Goal: Transaction & Acquisition: Obtain resource

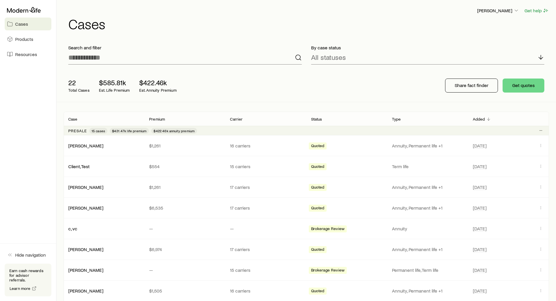
click at [303, 5] on div "Frank Peterson Get help Cases" at bounding box center [306, 19] width 485 height 38
click at [502, 11] on p "[PERSON_NAME]" at bounding box center [498, 11] width 42 height 6
click at [489, 26] on span "Licenses and contracts" at bounding box center [486, 27] width 48 height 6
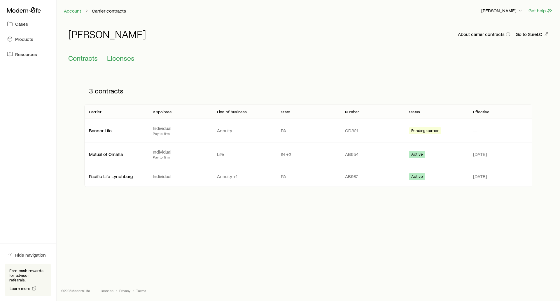
click at [117, 56] on span "Licenses" at bounding box center [120, 58] width 27 height 8
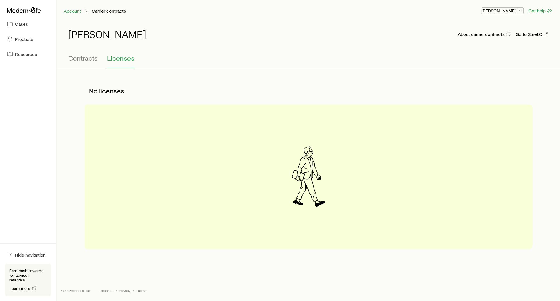
click at [496, 12] on p "[PERSON_NAME]" at bounding box center [502, 11] width 42 height 6
click at [488, 36] on link "Commission schedule" at bounding box center [488, 39] width 65 height 11
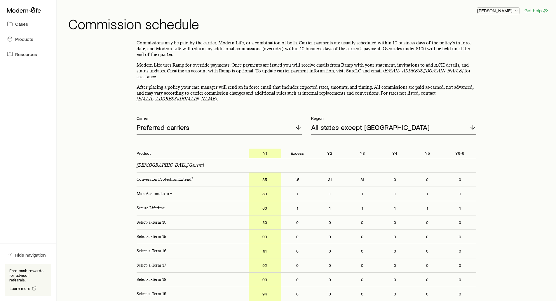
click at [504, 12] on p "[PERSON_NAME]" at bounding box center [498, 11] width 42 height 6
click at [24, 25] on span "Cases" at bounding box center [21, 24] width 13 height 6
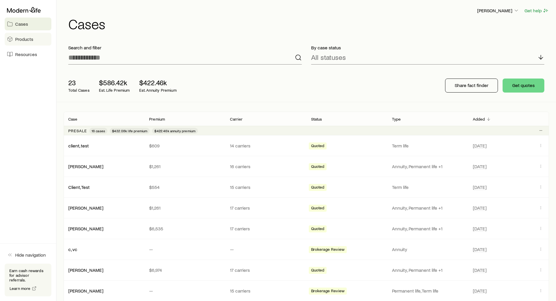
click at [26, 41] on span "Products" at bounding box center [24, 39] width 18 height 6
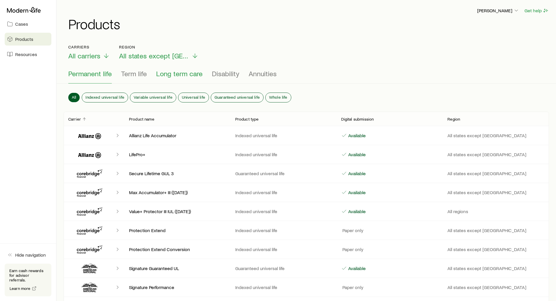
click at [170, 77] on span "Long term care" at bounding box center [179, 73] width 46 height 8
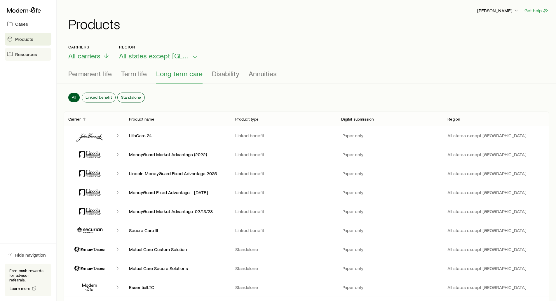
click at [28, 55] on span "Resources" at bounding box center [26, 54] width 22 height 6
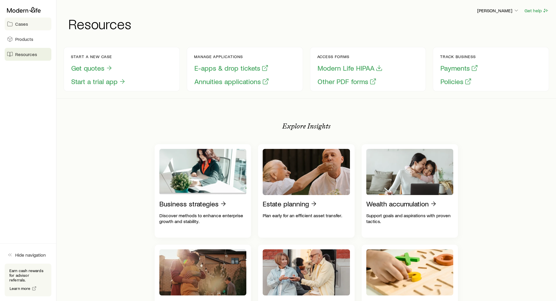
click at [28, 23] on link "Cases" at bounding box center [28, 24] width 47 height 13
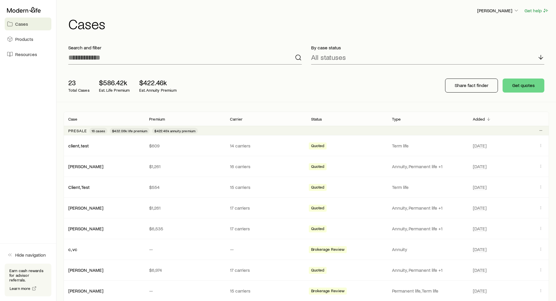
click at [274, 94] on div "23 Total Cases $586.42k Est. Life Premium $422.46k Est. Annuity Premium Share f…" at bounding box center [306, 85] width 485 height 33
click at [341, 83] on div "23 Total Cases $586.42k Est. Life Premium $422.46k Est. Annuity Premium Share f…" at bounding box center [306, 85] width 485 height 33
click at [340, 29] on h1 "Cases" at bounding box center [308, 24] width 481 height 14
click at [399, 92] on div "23 Total Cases $586.42k Est. Life Premium $422.46k Est. Annuity Premium Share f…" at bounding box center [306, 85] width 485 height 33
click at [517, 85] on button "Get quotes" at bounding box center [523, 85] width 42 height 14
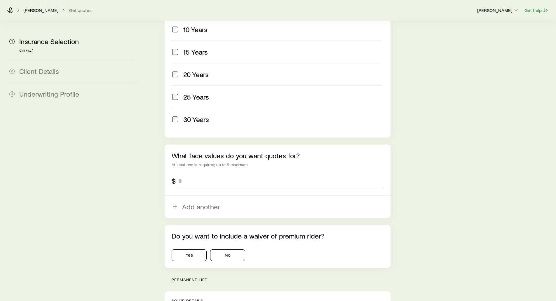
scroll to position [292, 0]
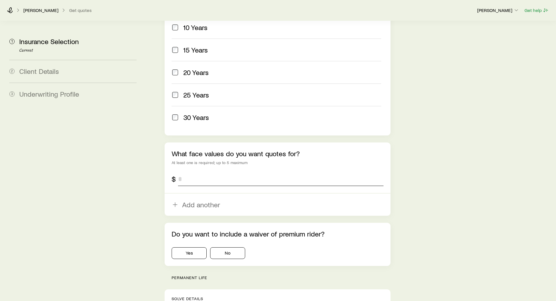
click at [203, 172] on input "tel" at bounding box center [280, 179] width 205 height 14
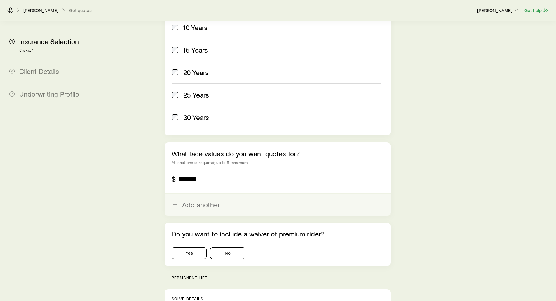
type input "*******"
click at [199, 193] on button "Add another" at bounding box center [278, 204] width 226 height 22
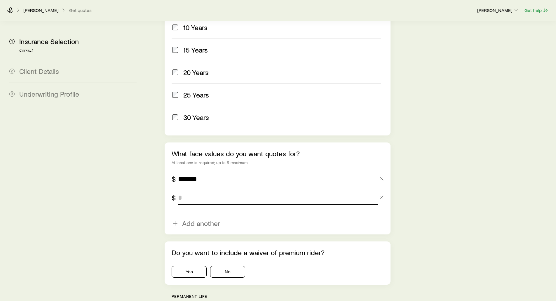
click at [198, 191] on input "tel" at bounding box center [277, 198] width 199 height 14
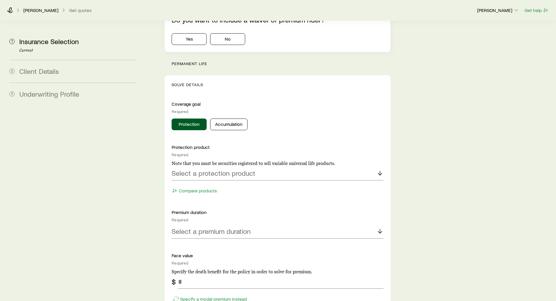
scroll to position [525, 0]
type input "*******"
click at [193, 168] on p "Select a protection product" at bounding box center [214, 172] width 84 height 8
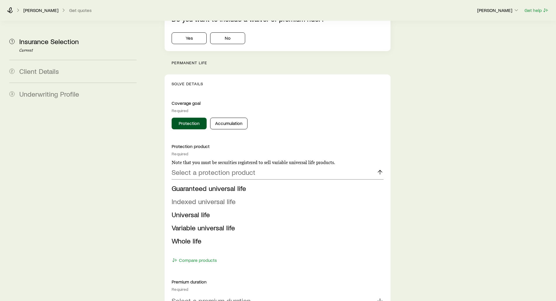
click at [199, 197] on span "Indexed universal life" at bounding box center [204, 201] width 64 height 8
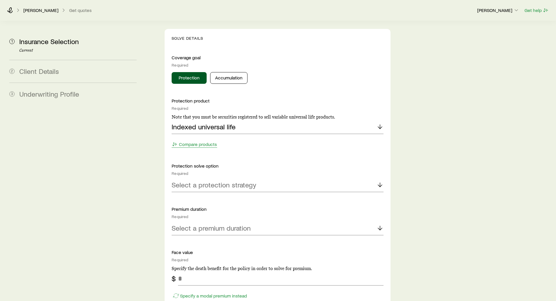
scroll to position [584, 0]
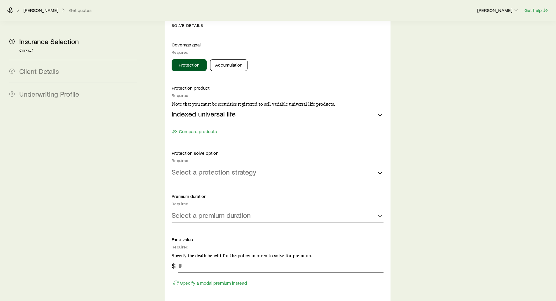
click at [181, 168] on p "Select a protection strategy" at bounding box center [214, 172] width 85 height 8
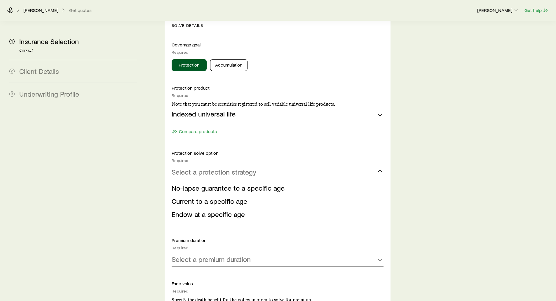
click at [183, 184] on span "No-lapse guarantee to a specific age" at bounding box center [228, 188] width 113 height 8
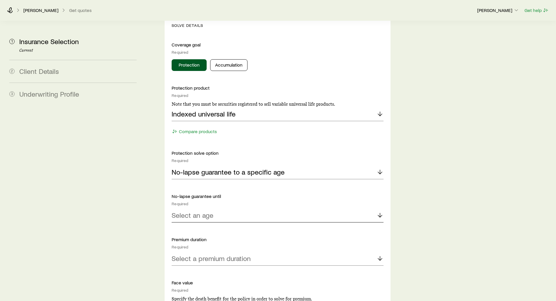
click at [183, 211] on p "Select an age" at bounding box center [193, 215] width 42 height 8
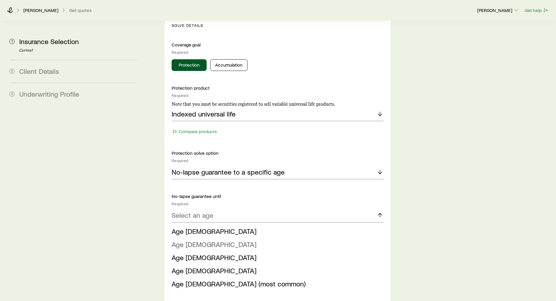
click at [191, 240] on span "Age 90" at bounding box center [214, 244] width 85 height 8
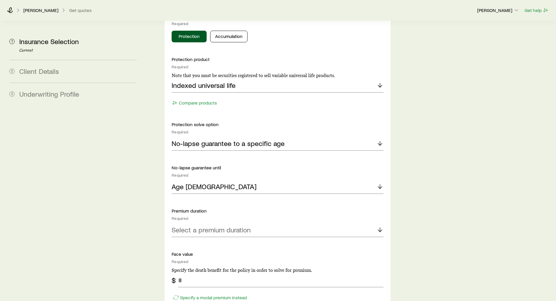
scroll to position [613, 0]
click at [179, 225] on p "Select a premium duration" at bounding box center [211, 229] width 79 height 8
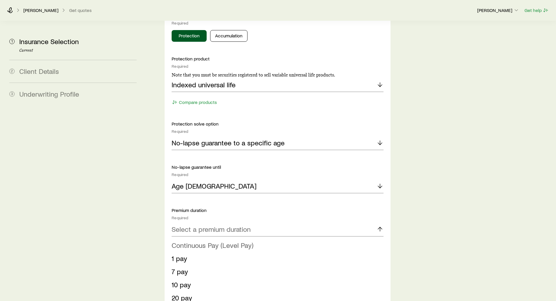
click at [190, 241] on span "Continuous Pay (Level Pay)" at bounding box center [213, 245] width 82 height 8
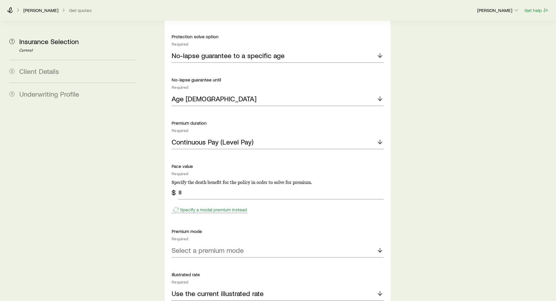
scroll to position [700, 0]
click at [193, 185] on input "tel" at bounding box center [280, 192] width 205 height 14
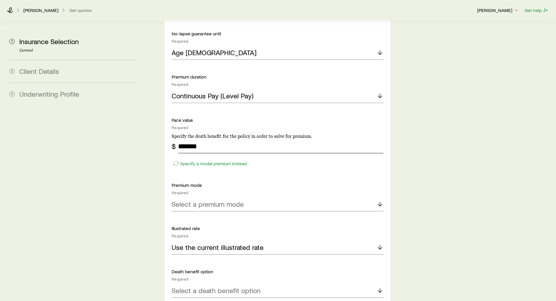
scroll to position [759, 0]
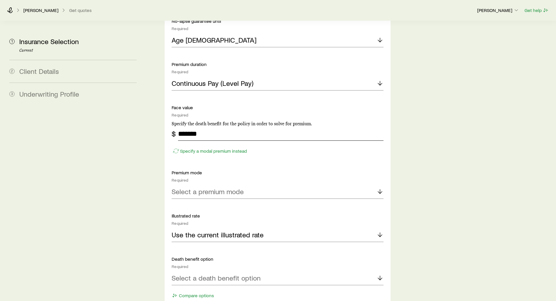
type input "*******"
click at [200, 148] on p "Specify a modal premium instead" at bounding box center [213, 151] width 67 height 6
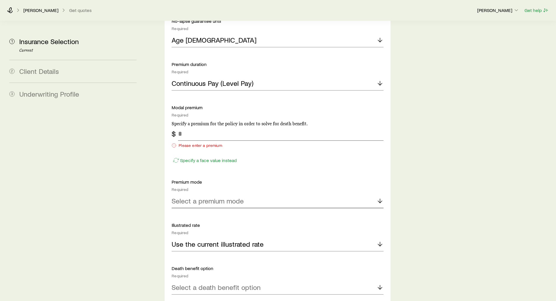
click at [195, 197] on p "Select a premium mode" at bounding box center [208, 201] width 72 height 8
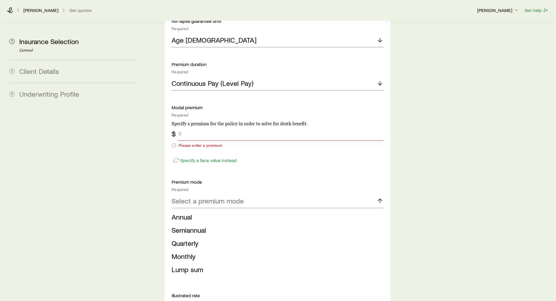
click at [194, 127] on input "tel" at bounding box center [280, 134] width 205 height 14
click at [195, 157] on p "Specify a face value instead" at bounding box center [208, 160] width 57 height 6
click at [196, 127] on input "tel" at bounding box center [280, 134] width 205 height 14
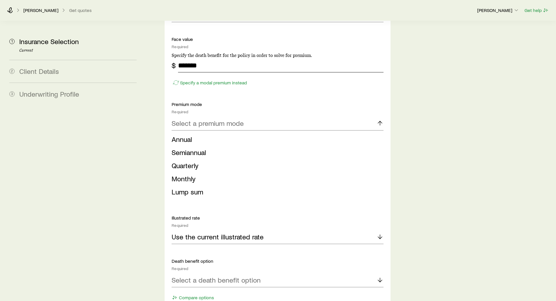
scroll to position [846, 0]
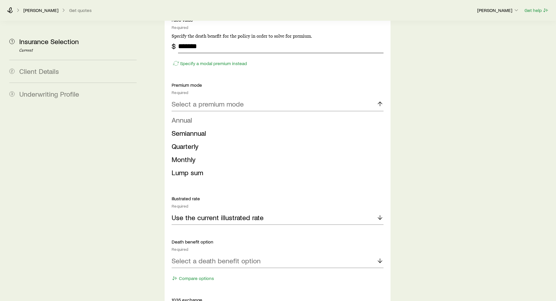
type input "*******"
click at [186, 116] on span "Annual" at bounding box center [182, 120] width 20 height 8
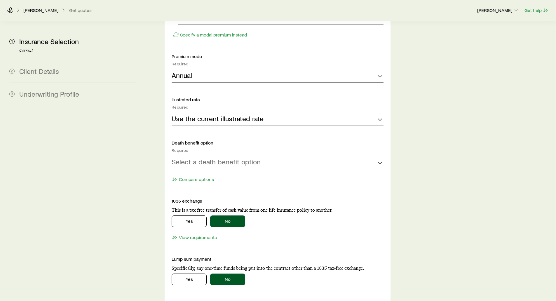
scroll to position [875, 0]
click at [189, 154] on div "Select a death benefit option" at bounding box center [278, 161] width 212 height 14
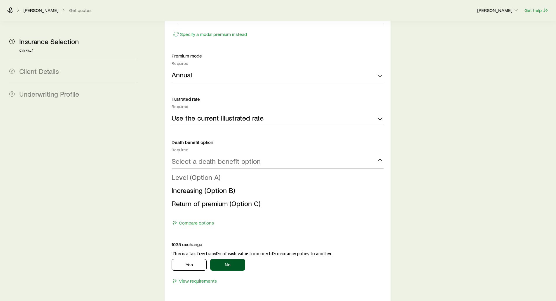
click at [193, 173] on span "Level (Option A)" at bounding box center [196, 177] width 49 height 8
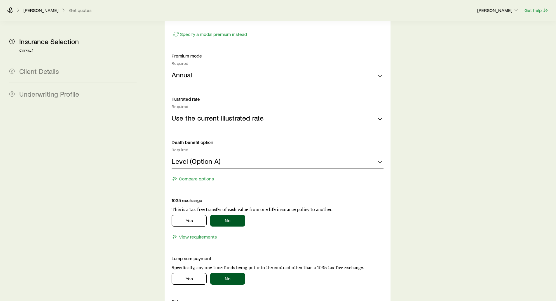
click at [192, 157] on p "Level (Option A)" at bounding box center [196, 161] width 49 height 8
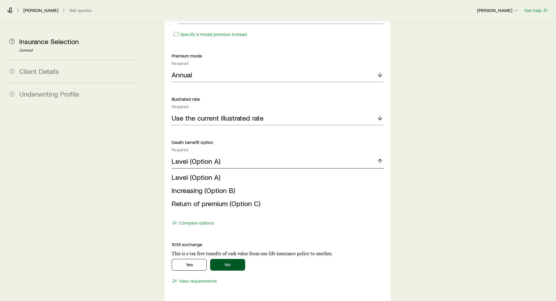
click at [206, 157] on p "Level (Option A)" at bounding box center [196, 161] width 49 height 8
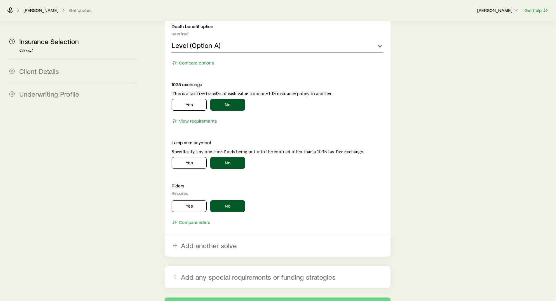
scroll to position [992, 0]
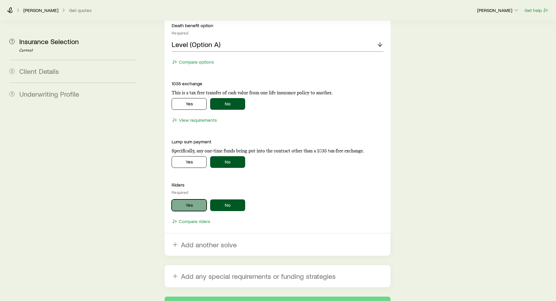
click at [180, 199] on button "Yes" at bounding box center [189, 205] width 35 height 12
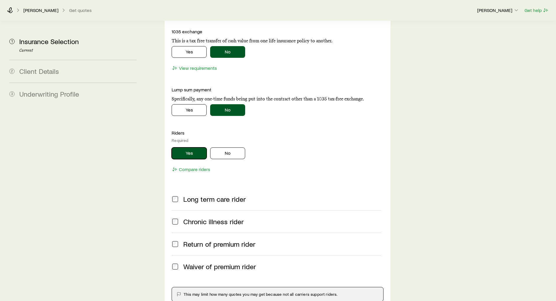
scroll to position [1050, 0]
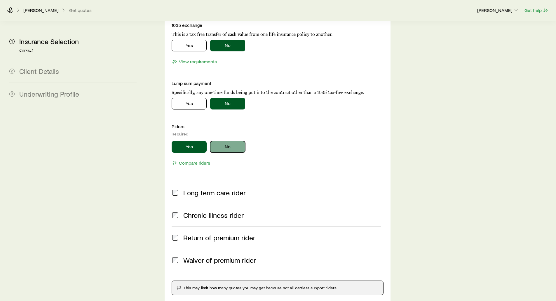
click at [223, 141] on button "No" at bounding box center [227, 147] width 35 height 12
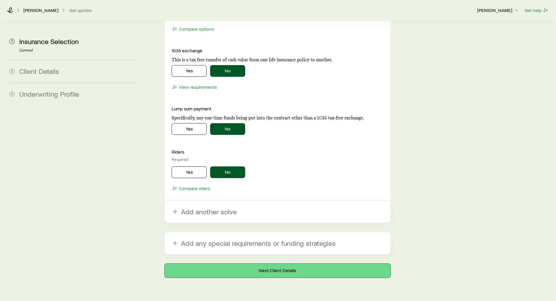
click at [271, 263] on button "Next: Client Details" at bounding box center [278, 270] width 226 height 14
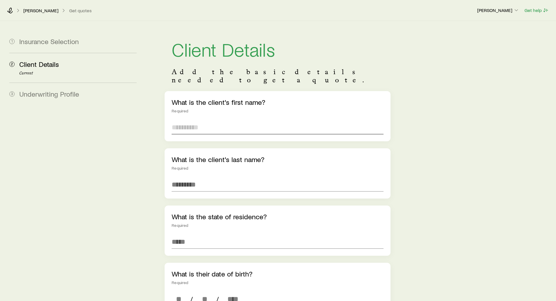
click at [199, 121] on input "text" at bounding box center [278, 127] width 212 height 14
type input "***"
type input "*****"
click at [182, 235] on input at bounding box center [278, 242] width 212 height 14
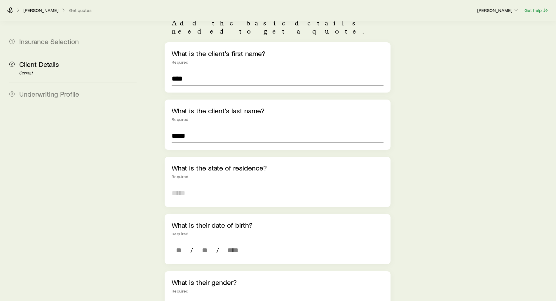
scroll to position [58, 0]
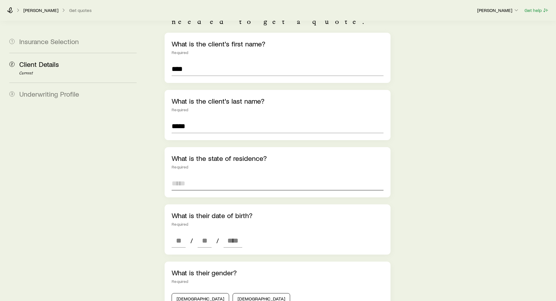
click at [185, 176] on input at bounding box center [278, 183] width 212 height 14
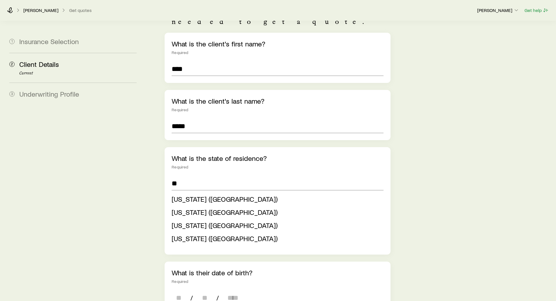
click at [181, 234] on span "Washington (WA)" at bounding box center [225, 238] width 106 height 8
type input "**********"
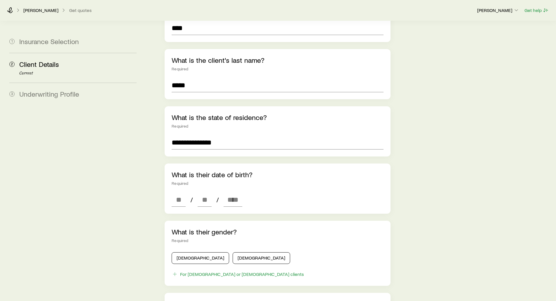
scroll to position [117, 0]
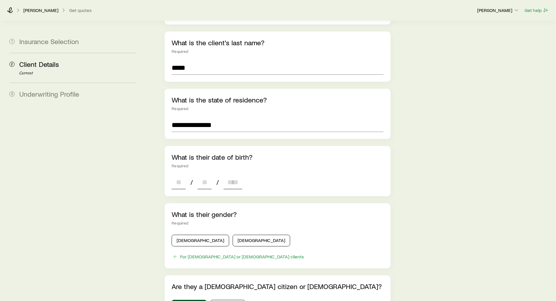
click at [173, 175] on input at bounding box center [179, 182] width 14 height 14
type input "**"
type input "****"
type input "*"
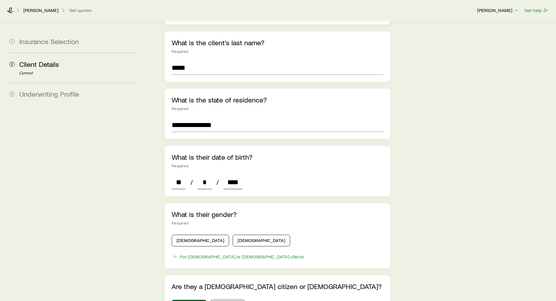
type input "****"
click at [173, 175] on input "**" at bounding box center [179, 182] width 14 height 14
click at [185, 235] on button "Male" at bounding box center [200, 241] width 57 height 12
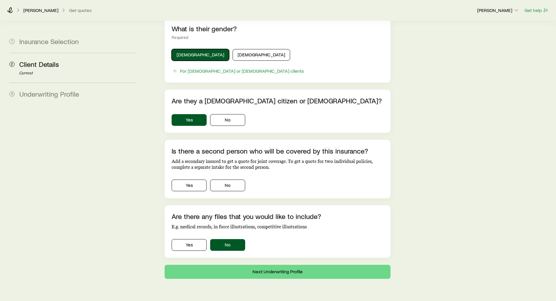
scroll to position [312, 0]
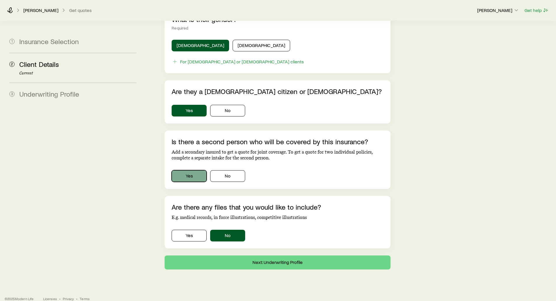
click at [186, 170] on button "Yes" at bounding box center [189, 176] width 35 height 12
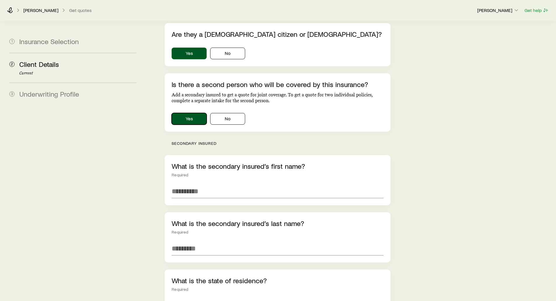
scroll to position [370, 0]
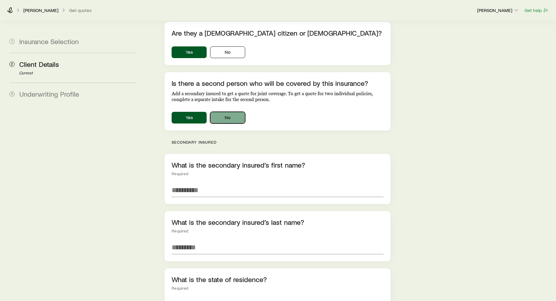
click at [232, 112] on button "No" at bounding box center [227, 118] width 35 height 12
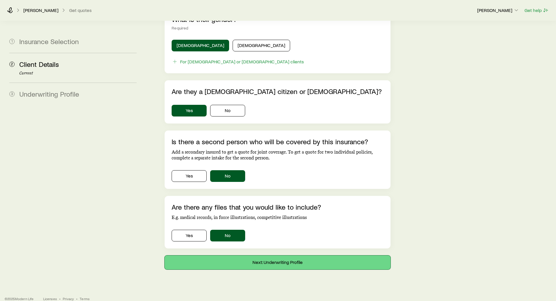
click at [278, 255] on button "Next: Underwriting Profile" at bounding box center [278, 262] width 226 height 14
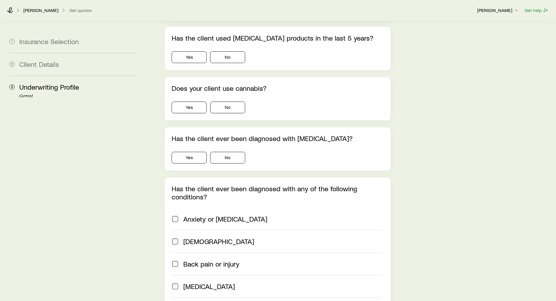
scroll to position [263, 0]
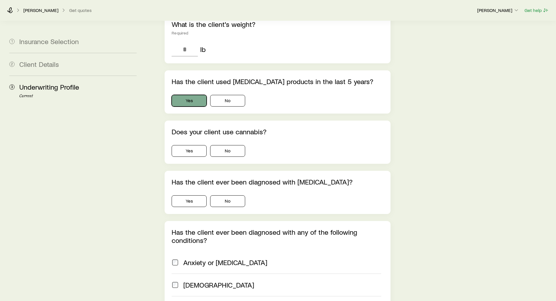
click at [192, 95] on button "Yes" at bounding box center [189, 101] width 35 height 12
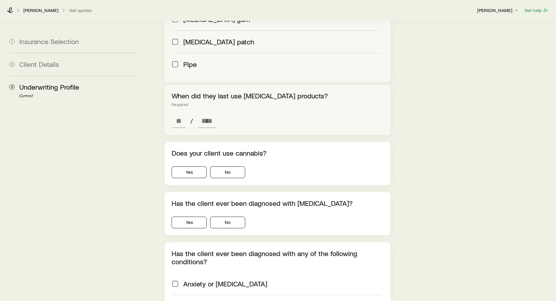
scroll to position [496, 0]
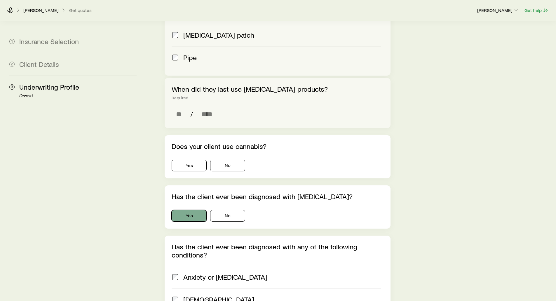
click at [179, 210] on button "Yes" at bounding box center [189, 216] width 35 height 12
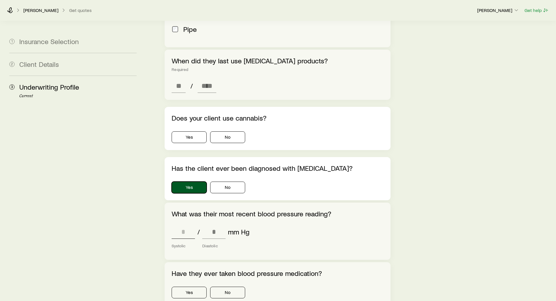
scroll to position [525, 0]
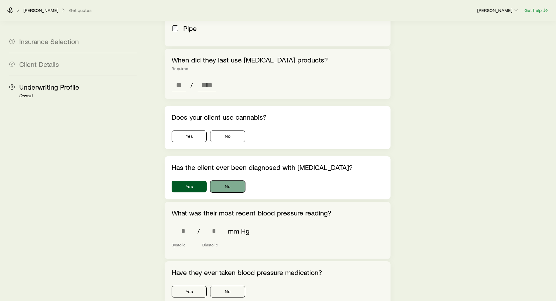
click at [226, 181] on button "No" at bounding box center [227, 187] width 35 height 12
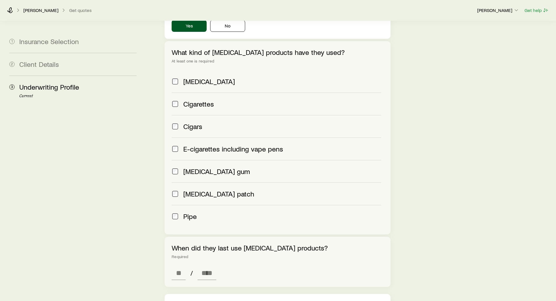
scroll to position [321, 0]
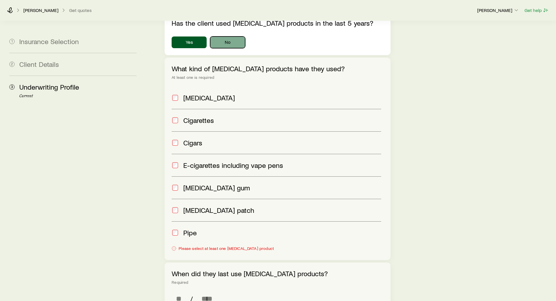
click at [228, 36] on button "No" at bounding box center [227, 42] width 35 height 12
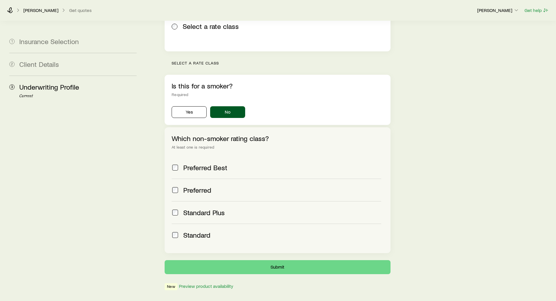
scroll to position [146, 0]
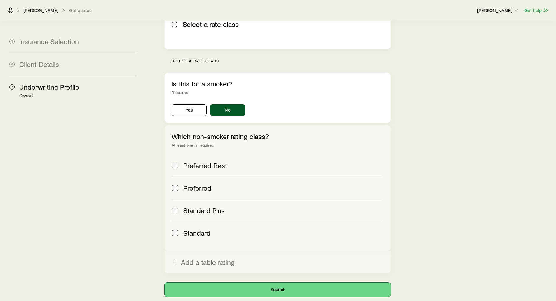
click at [265, 282] on button "Submit" at bounding box center [278, 289] width 226 height 14
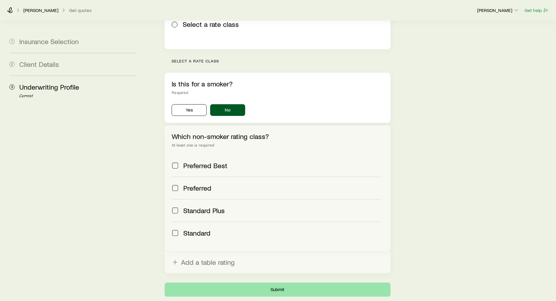
scroll to position [0, 0]
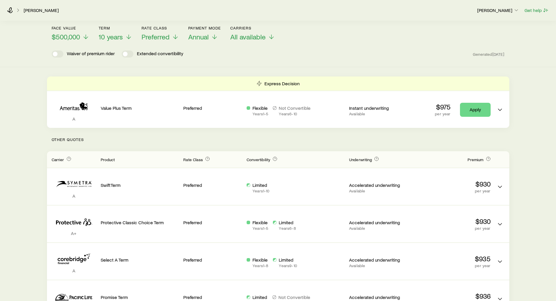
scroll to position [58, 0]
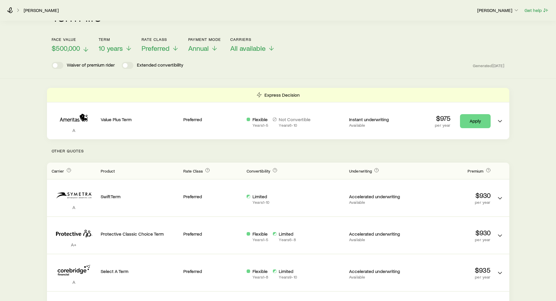
click at [63, 44] on span "$500,000" at bounding box center [66, 48] width 28 height 8
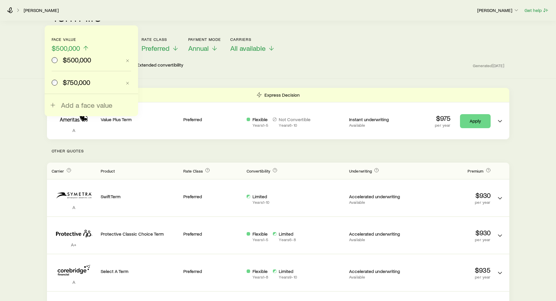
click at [196, 64] on div "Term life Get more quotes Face value $500,000 $500,000 $750,000 Add a face valu…" at bounding box center [278, 40] width 556 height 76
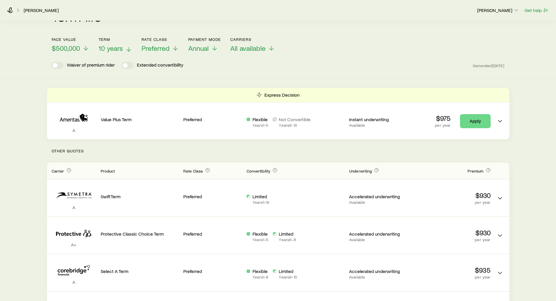
click at [116, 46] on span "10 years" at bounding box center [111, 48] width 24 height 8
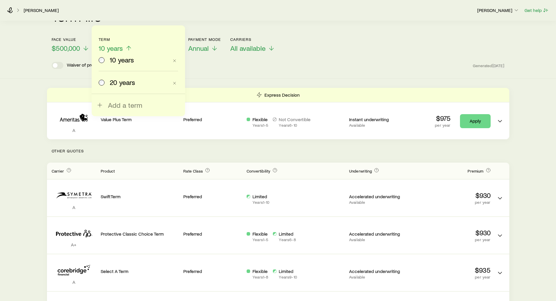
drag, startPoint x: 217, startPoint y: 65, endPoint x: 210, endPoint y: 60, distance: 8.7
click at [213, 62] on div "Term life Get more quotes Face value $500,000 Term 10 years 10 years 20 years A…" at bounding box center [278, 40] width 556 height 76
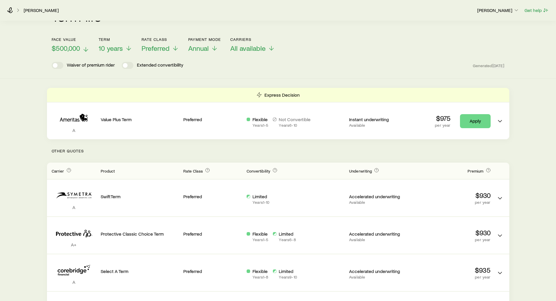
click at [71, 47] on span "$500,000" at bounding box center [66, 48] width 28 height 8
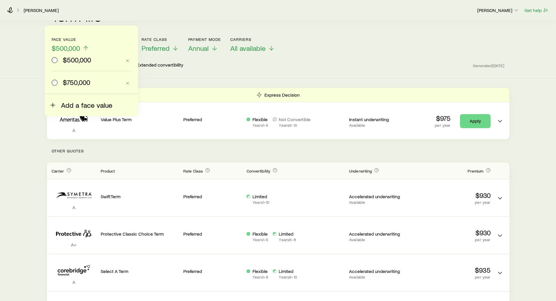
click at [63, 102] on span "Add a face value" at bounding box center [86, 105] width 51 height 8
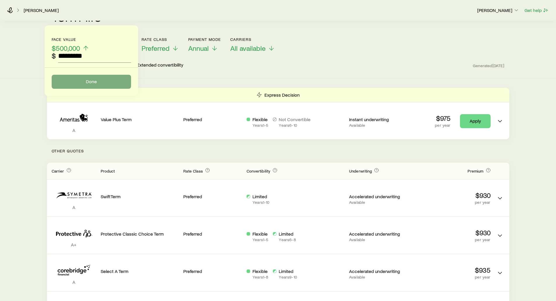
type input "*********"
click at [88, 80] on button "Done" at bounding box center [91, 82] width 79 height 14
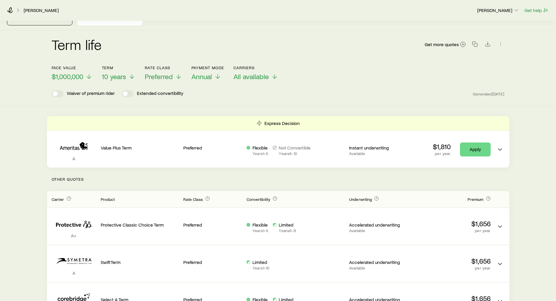
scroll to position [29, 0]
click at [202, 73] on span "Annual" at bounding box center [201, 77] width 20 height 8
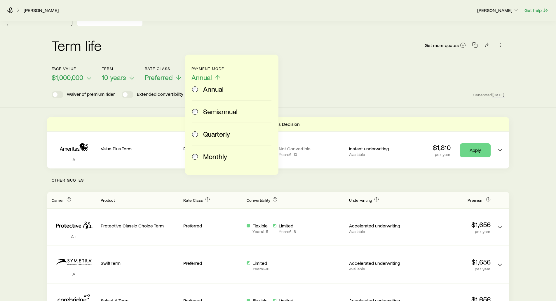
click at [202, 153] on div "Monthly" at bounding box center [230, 156] width 77 height 8
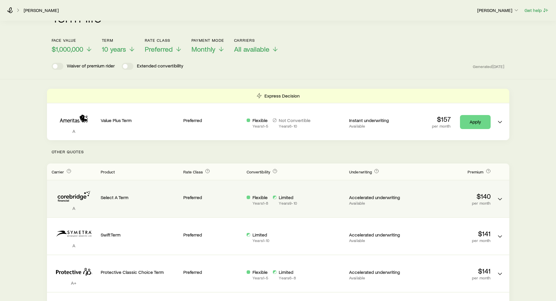
scroll to position [58, 0]
click at [500, 195] on icon "Term quotes" at bounding box center [499, 198] width 7 height 7
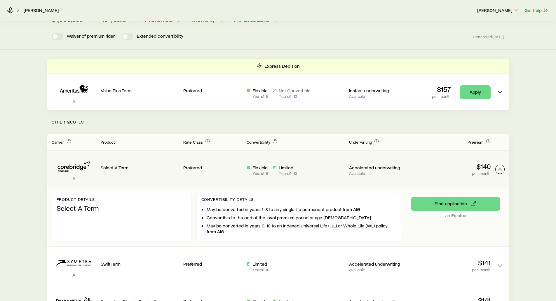
scroll to position [88, 0]
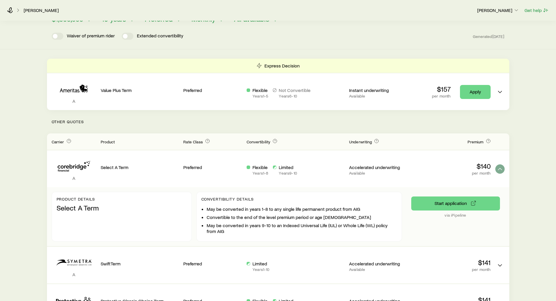
click at [276, 116] on p "Other Quotes" at bounding box center [278, 121] width 462 height 23
click at [497, 165] on icon "Term quotes" at bounding box center [499, 168] width 7 height 7
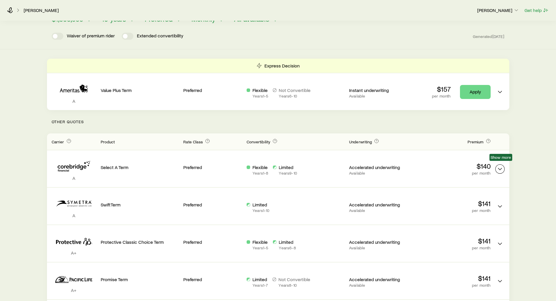
click at [498, 165] on icon "Term quotes" at bounding box center [499, 168] width 7 height 7
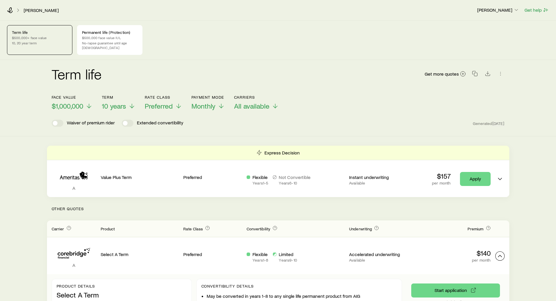
scroll to position [0, 0]
click at [117, 41] on div "Permanent life (Protection) $500,000 face value IUL No-lapse guarantee until ag…" at bounding box center [109, 41] width 65 height 30
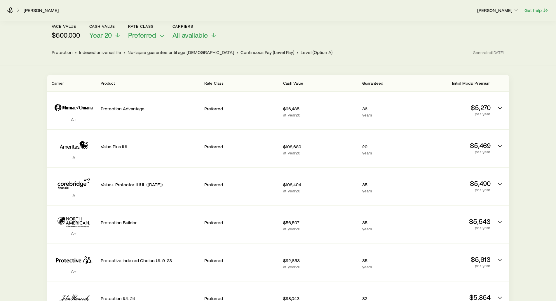
scroll to position [88, 0]
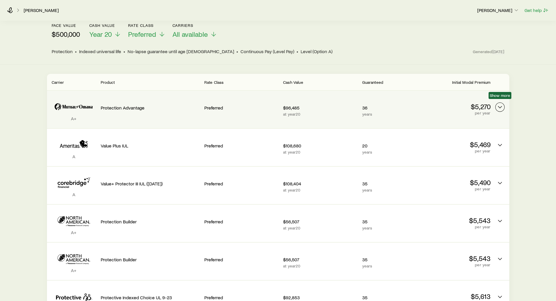
click at [499, 104] on icon "Permanent quotes" at bounding box center [499, 107] width 7 height 7
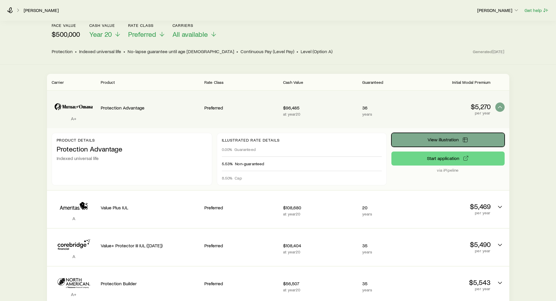
click at [432, 137] on span "View illustration" at bounding box center [442, 139] width 31 height 5
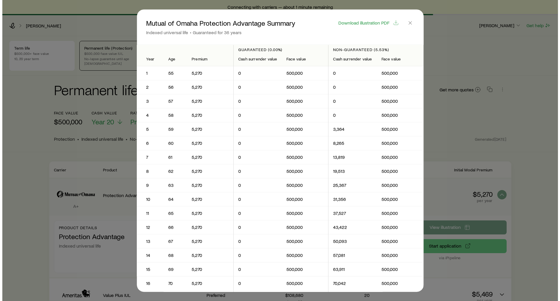
scroll to position [0, 0]
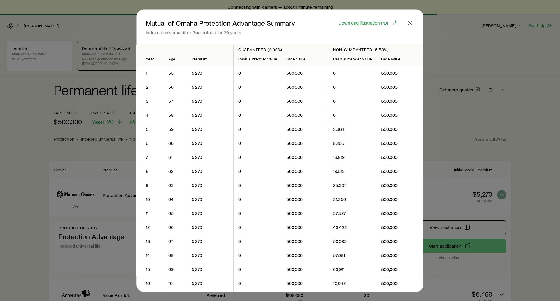
drag, startPoint x: 201, startPoint y: 72, endPoint x: 200, endPoint y: 81, distance: 9.0
click at [200, 80] on td "5,270" at bounding box center [210, 73] width 47 height 14
click at [381, 22] on span "Download illustration PDF" at bounding box center [363, 22] width 51 height 5
click at [411, 23] on icon "button" at bounding box center [410, 23] width 6 height 6
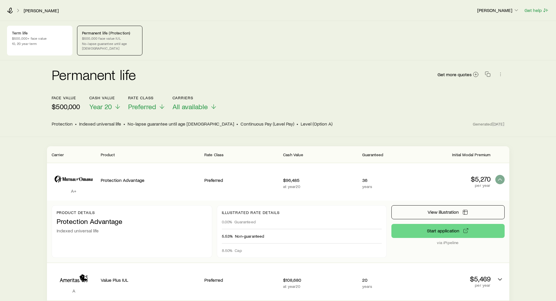
click at [174, 16] on div "Smith, Tom Frank Peterson Get help" at bounding box center [278, 10] width 556 height 21
click at [10, 9] on icon at bounding box center [10, 11] width 6 height 6
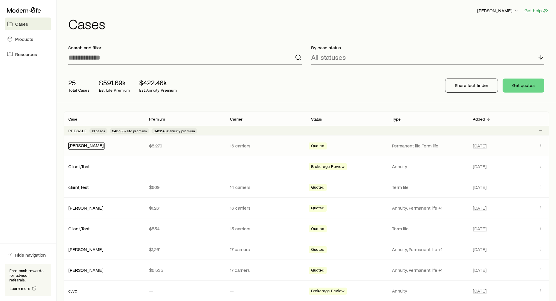
click at [79, 146] on link "Smith, Tom" at bounding box center [86, 145] width 35 height 6
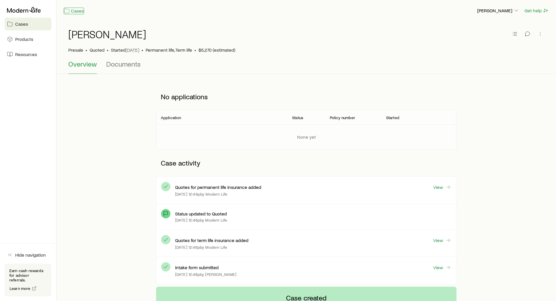
click at [77, 12] on link "Cases" at bounding box center [74, 11] width 20 height 7
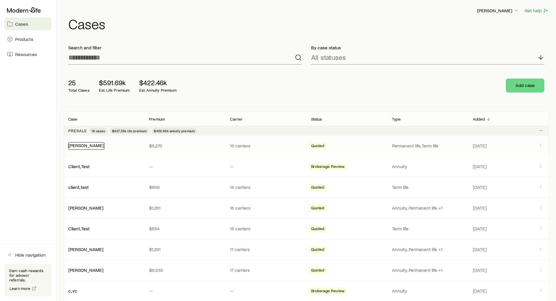
click at [86, 147] on link "Smith, Tom" at bounding box center [86, 145] width 35 height 6
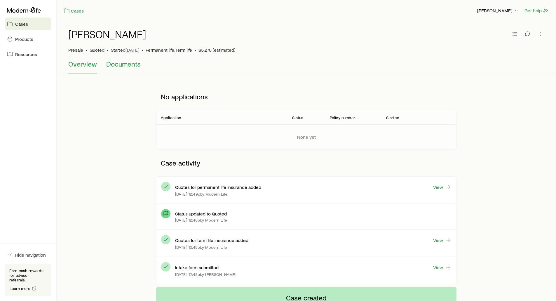
click at [121, 64] on span "Documents" at bounding box center [123, 64] width 34 height 8
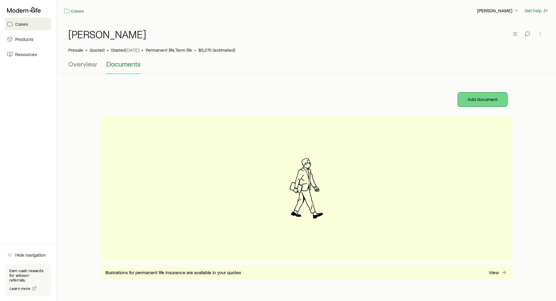
click at [479, 101] on button "Add document" at bounding box center [482, 99] width 49 height 14
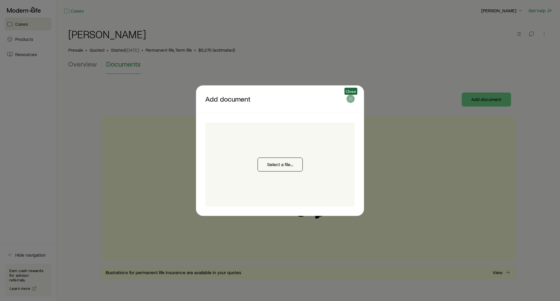
click at [350, 98] on icon "button" at bounding box center [351, 99] width 6 height 6
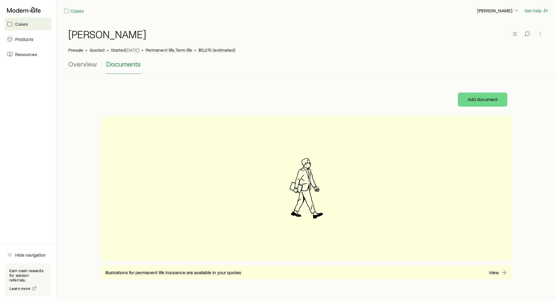
click at [200, 99] on div at bounding box center [194, 99] width 187 height 9
click at [23, 41] on span "Products" at bounding box center [24, 39] width 18 height 6
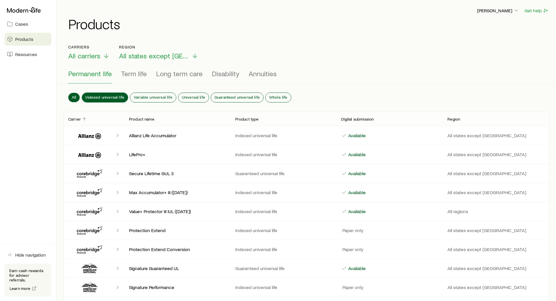
click at [108, 96] on span "Indexed universal life" at bounding box center [104, 97] width 39 height 5
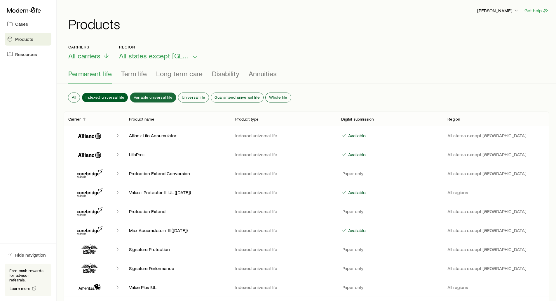
drag, startPoint x: 144, startPoint y: 92, endPoint x: 166, endPoint y: 96, distance: 23.1
click at [144, 92] on div "All Indexed universal life Variable universal life Universal life Guaranteed un…" at bounding box center [306, 99] width 485 height 26
click at [97, 96] on span "Indexed universal life" at bounding box center [104, 97] width 39 height 5
click at [74, 95] on span "All" at bounding box center [74, 97] width 4 height 5
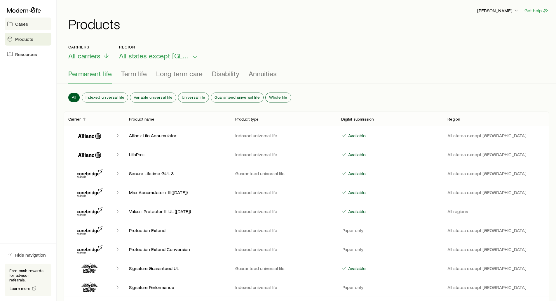
click at [20, 23] on span "Cases" at bounding box center [21, 24] width 13 height 6
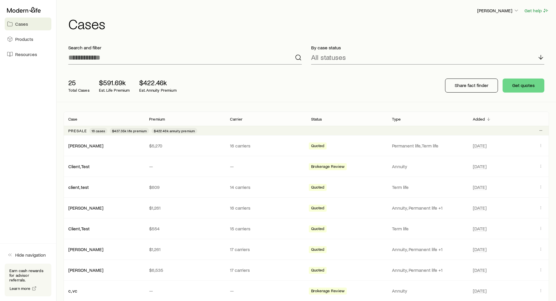
click at [315, 84] on div "25 Total Cases $591.69k Est. Life Premium $422.46k Est. Annuity Premium Share f…" at bounding box center [306, 85] width 485 height 33
click at [465, 87] on p "Share fact finder" at bounding box center [472, 85] width 34 height 6
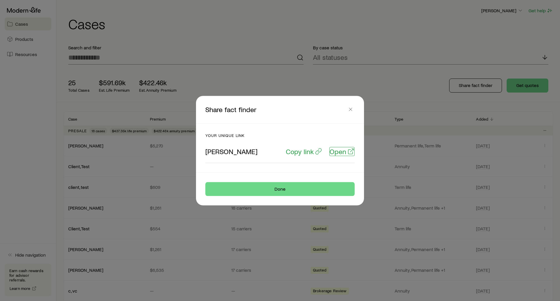
click at [343, 151] on p "Open" at bounding box center [338, 151] width 17 height 8
click at [347, 106] on span "Close" at bounding box center [351, 109] width 8 height 9
click at [349, 109] on icon "button" at bounding box center [351, 109] width 6 height 6
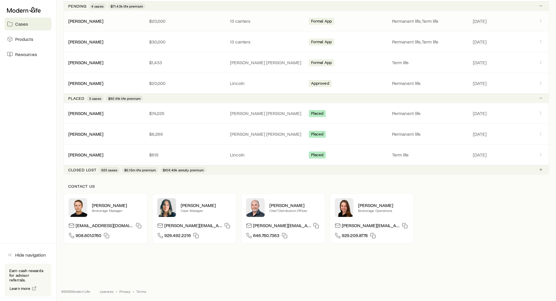
scroll to position [508, 0]
click at [96, 114] on link "Hazelwood, Scott" at bounding box center [86, 112] width 35 height 6
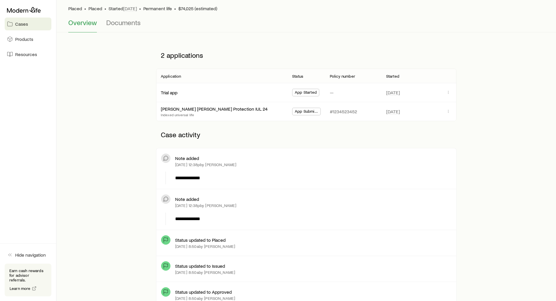
scroll to position [29, 0]
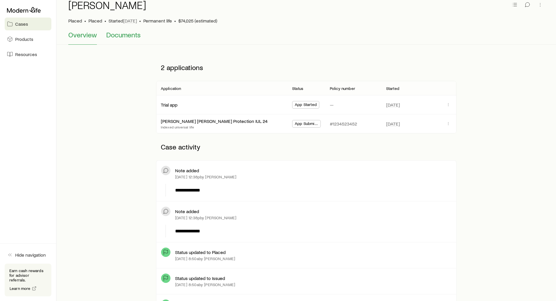
click at [129, 37] on span "Documents" at bounding box center [123, 35] width 34 height 8
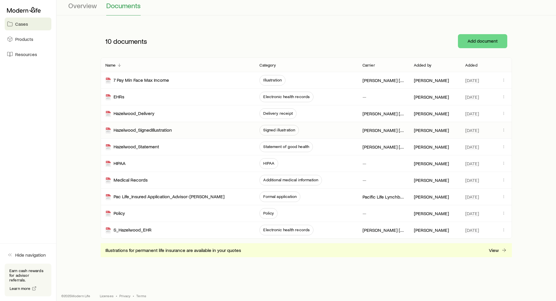
scroll to position [64, 0]
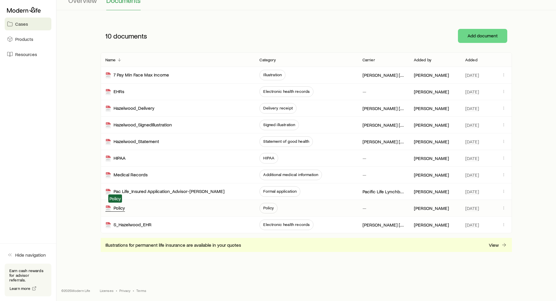
click at [120, 207] on div "Policy" at bounding box center [115, 208] width 20 height 7
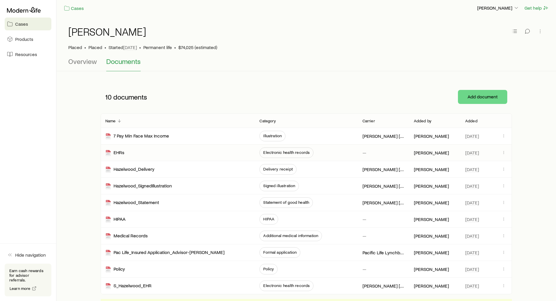
scroll to position [0, 0]
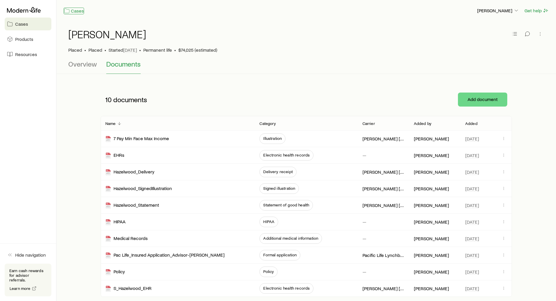
click at [69, 10] on icon at bounding box center [67, 11] width 6 height 6
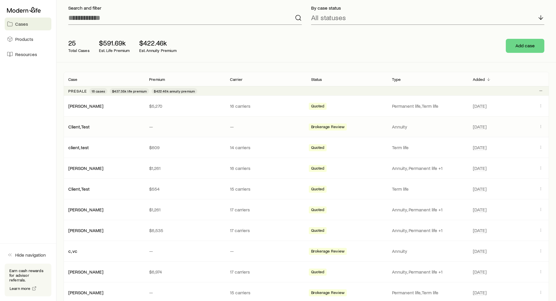
scroll to position [29, 0]
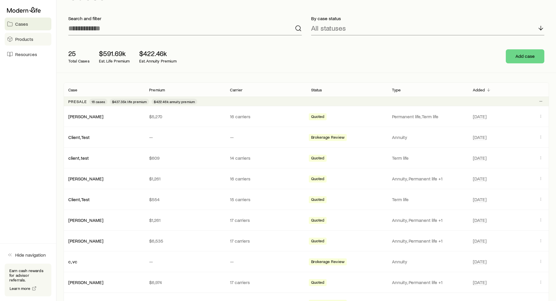
click at [23, 38] on span "Products" at bounding box center [24, 39] width 18 height 6
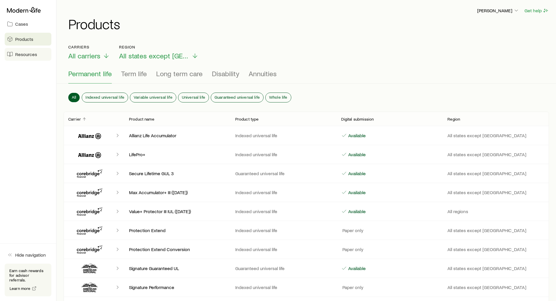
click at [21, 58] on link "Resources" at bounding box center [28, 54] width 47 height 13
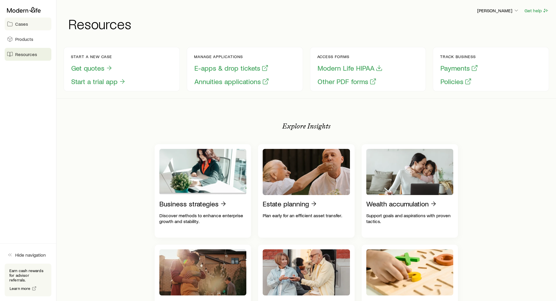
click at [21, 25] on span "Cases" at bounding box center [21, 24] width 13 height 6
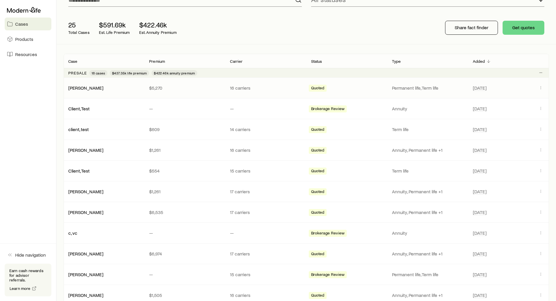
scroll to position [58, 0]
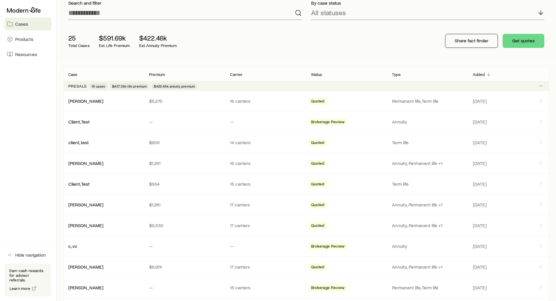
scroll to position [0, 0]
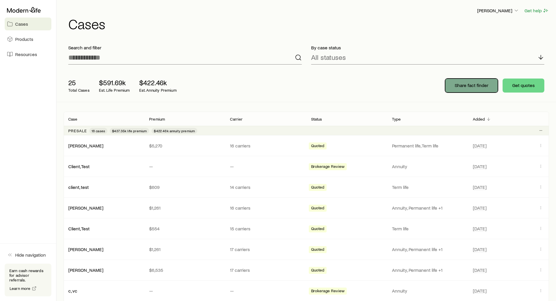
click at [458, 85] on p "Share fact finder" at bounding box center [472, 85] width 34 height 6
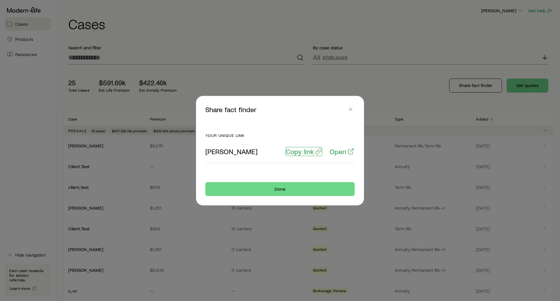
click at [299, 153] on p "Copy link" at bounding box center [300, 151] width 28 height 8
click at [350, 109] on icon "button" at bounding box center [351, 109] width 6 height 6
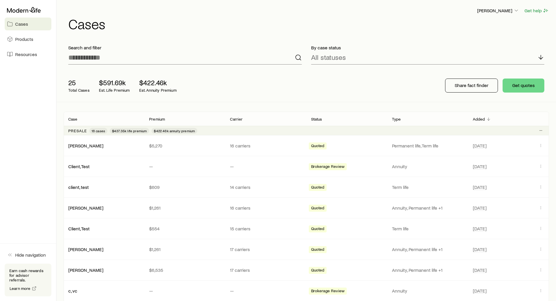
click at [33, 116] on aside "Cases Products Resources Hide navigation Earn cash rewards for advisor referral…" at bounding box center [28, 150] width 57 height 301
click at [179, 18] on h1 "Cases" at bounding box center [308, 24] width 481 height 14
click at [499, 9] on p "[PERSON_NAME]" at bounding box center [498, 11] width 42 height 6
click at [468, 70] on span "Sign out" at bounding box center [470, 70] width 16 height 6
click at [498, 8] on p "[PERSON_NAME]" at bounding box center [498, 11] width 42 height 6
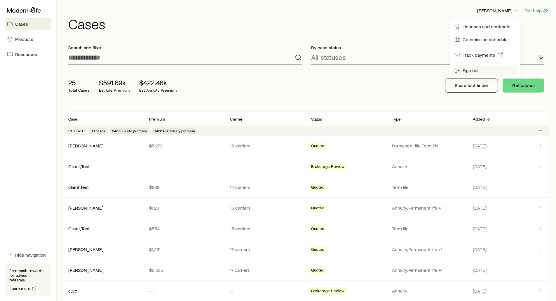
click at [471, 70] on span "Sign out" at bounding box center [470, 70] width 16 height 6
